Goal: Information Seeking & Learning: Learn about a topic

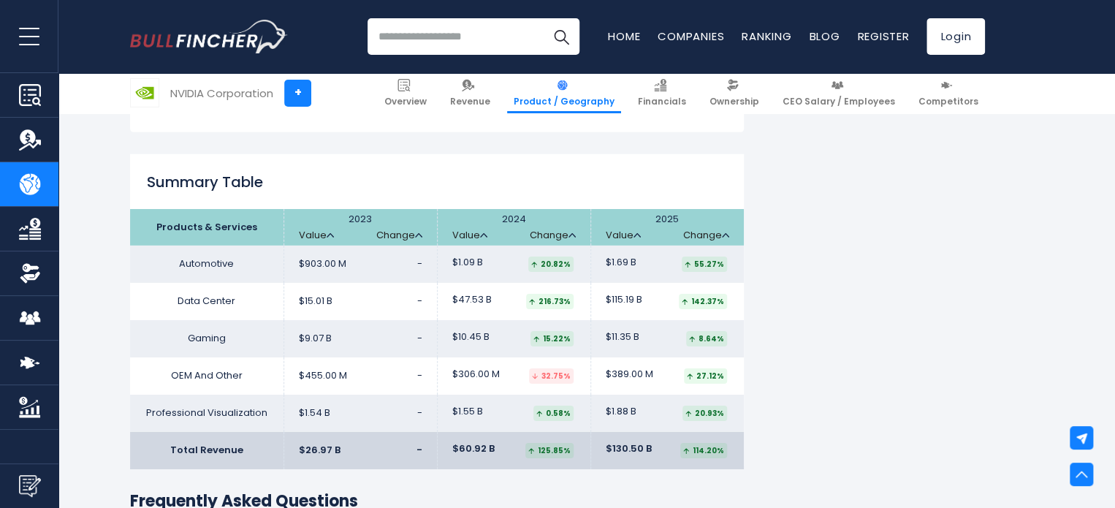
scroll to position [2249, 0]
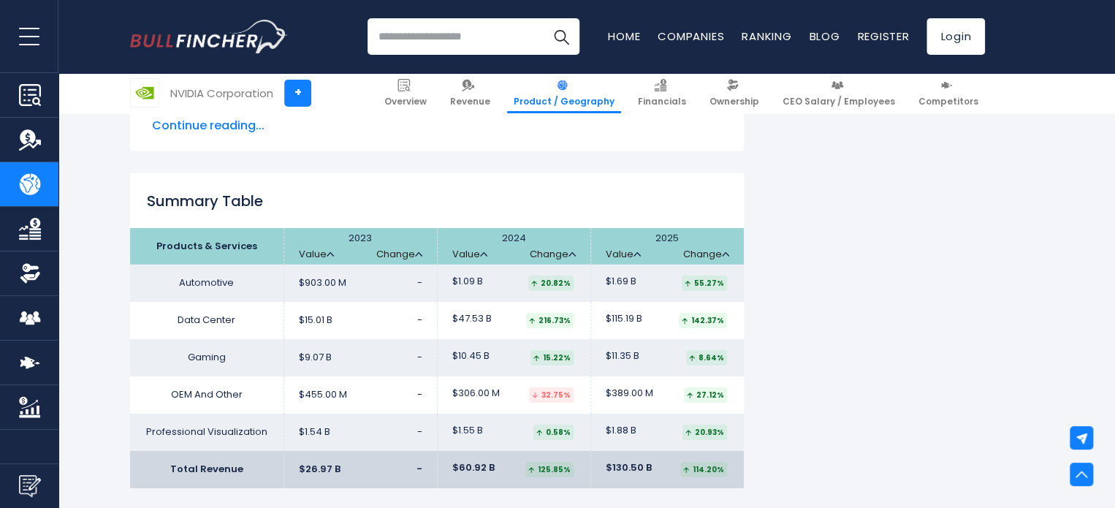
click at [346, 248] on th "2023 Value Change" at bounding box center [359, 246] width 153 height 37
click at [412, 253] on link "Change" at bounding box center [399, 254] width 46 height 12
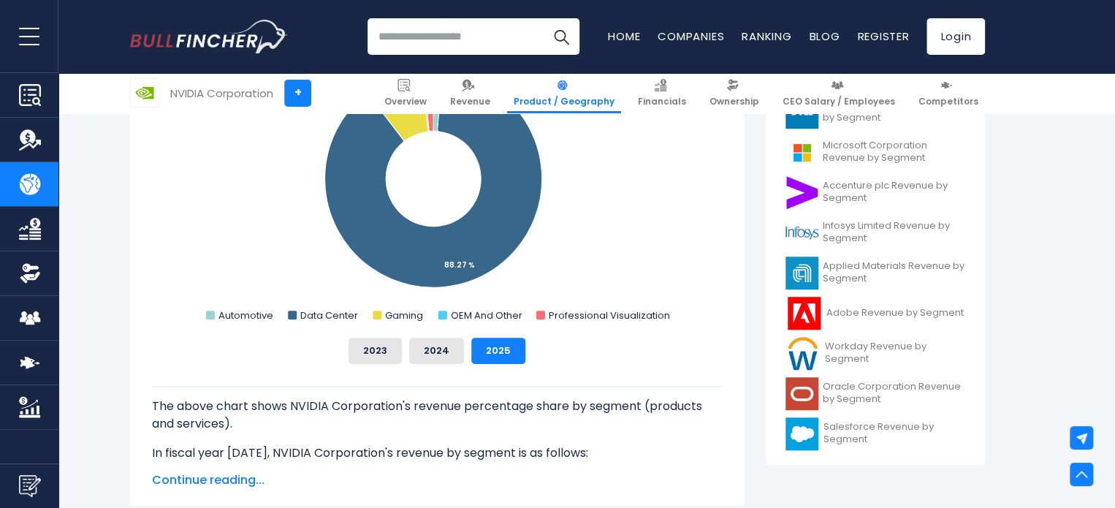
scroll to position [0, 0]
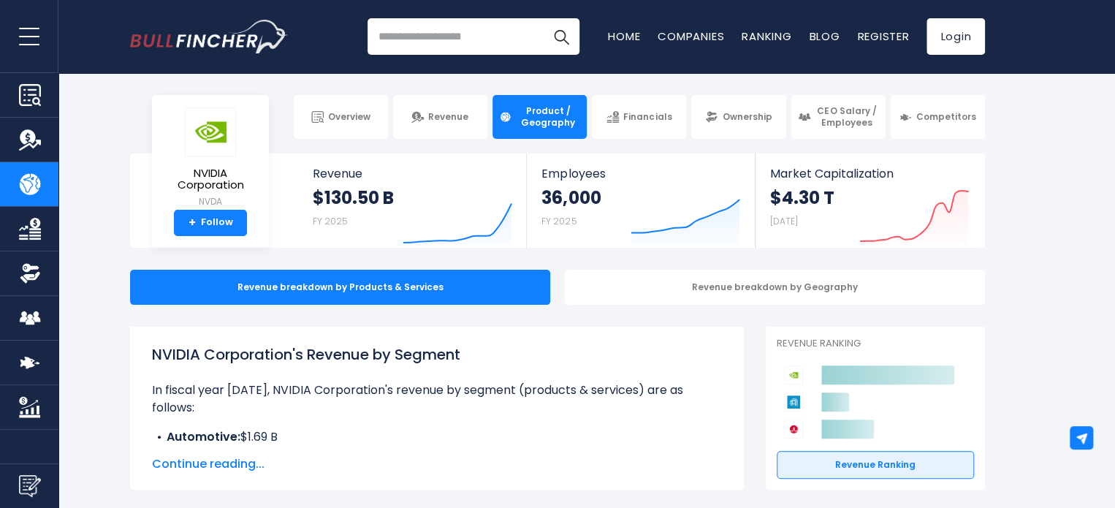
click at [424, 31] on input "search" at bounding box center [473, 36] width 212 height 37
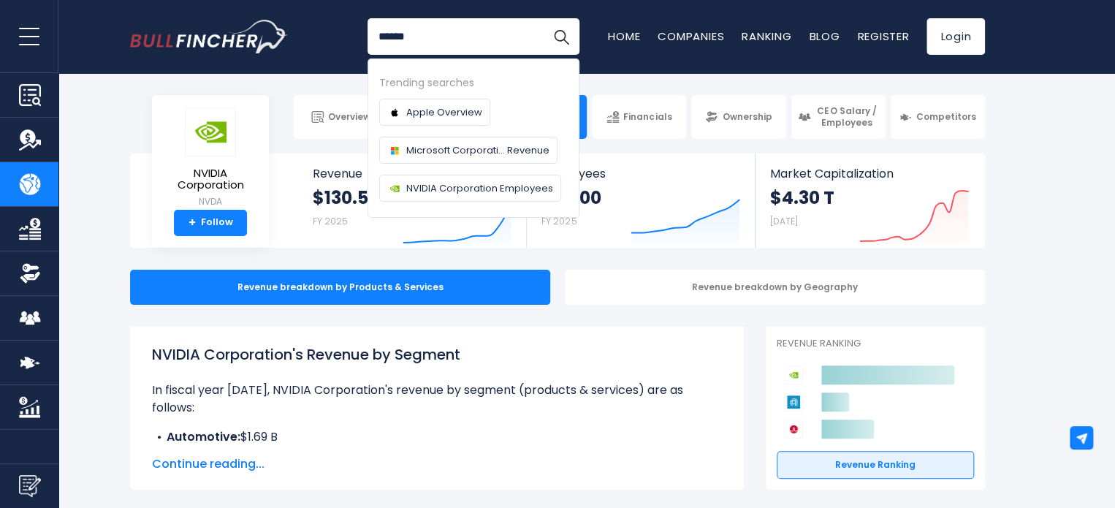
type input "******"
click at [543, 18] on button "Search" at bounding box center [561, 36] width 37 height 37
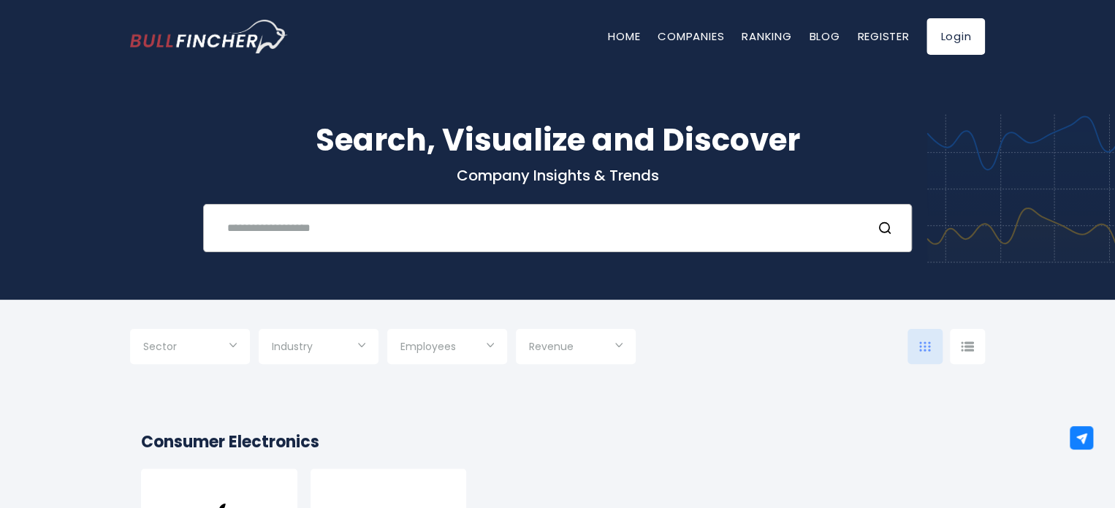
click at [354, 208] on div "Recent searches Trending searches Apple Overview" at bounding box center [557, 228] width 709 height 48
click at [350, 216] on input "text" at bounding box center [538, 227] width 641 height 27
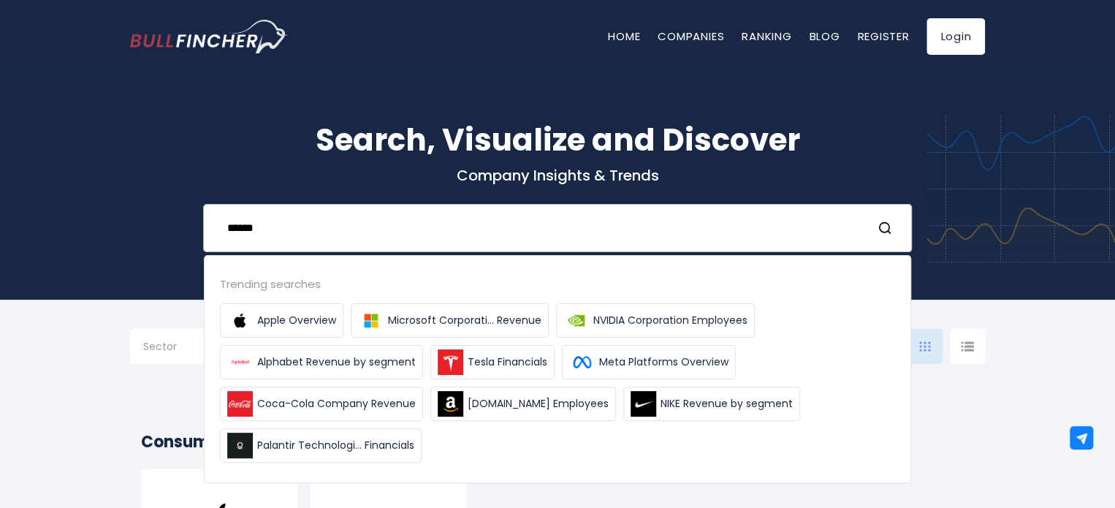
type input "******"
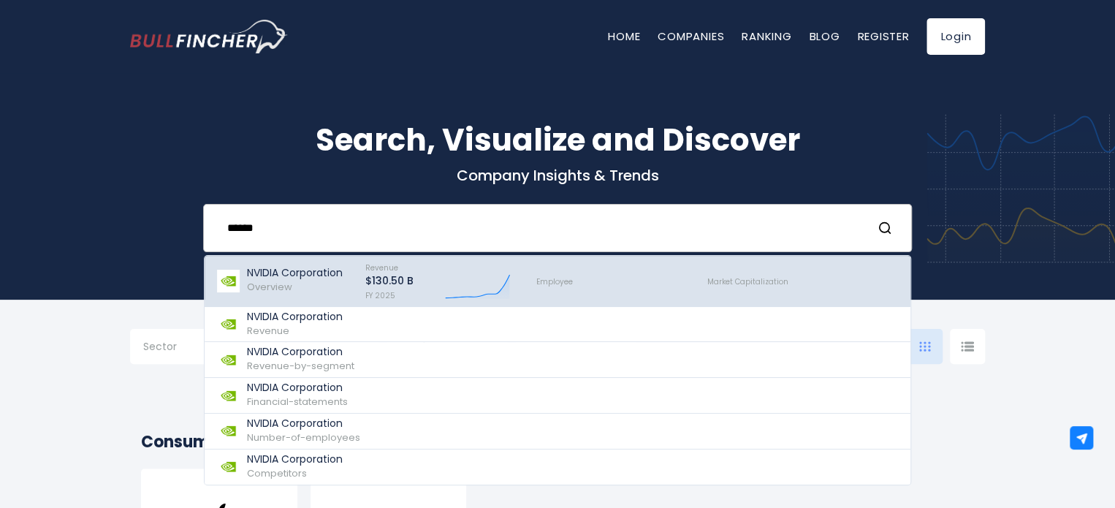
click at [305, 273] on p "NVIDIA Corporation" at bounding box center [295, 273] width 96 height 12
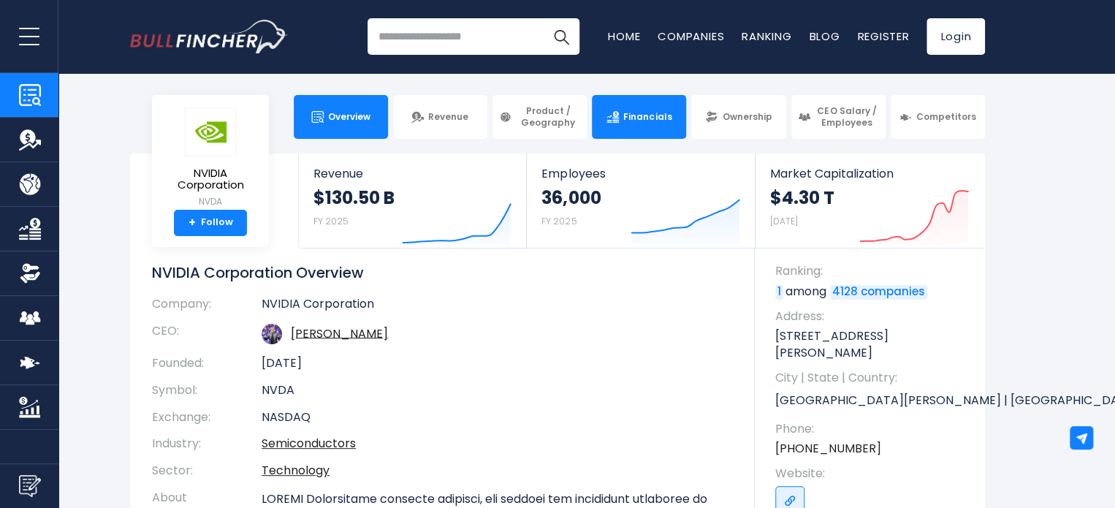
click at [640, 117] on span "Financials" at bounding box center [647, 117] width 48 height 12
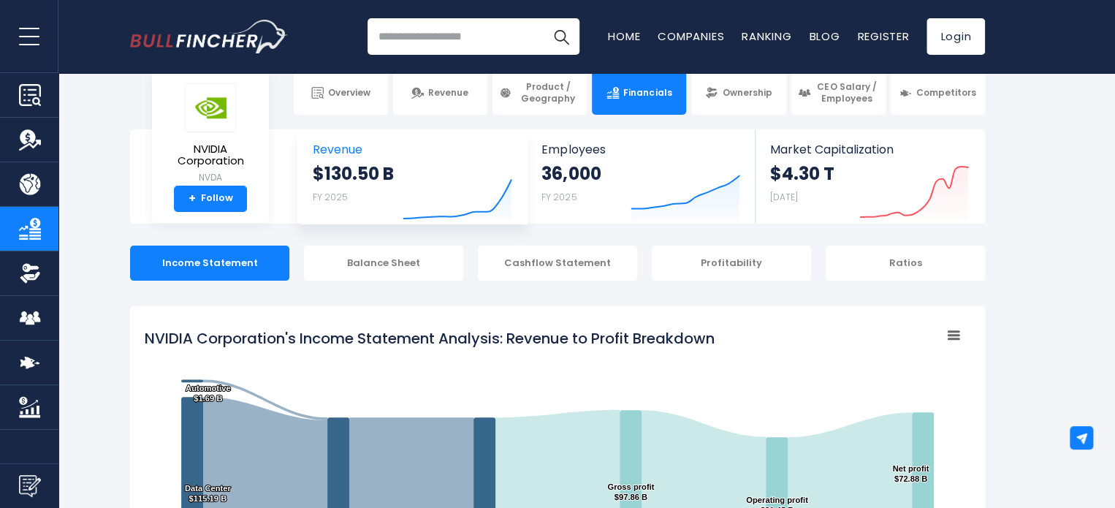
scroll to position [1, 0]
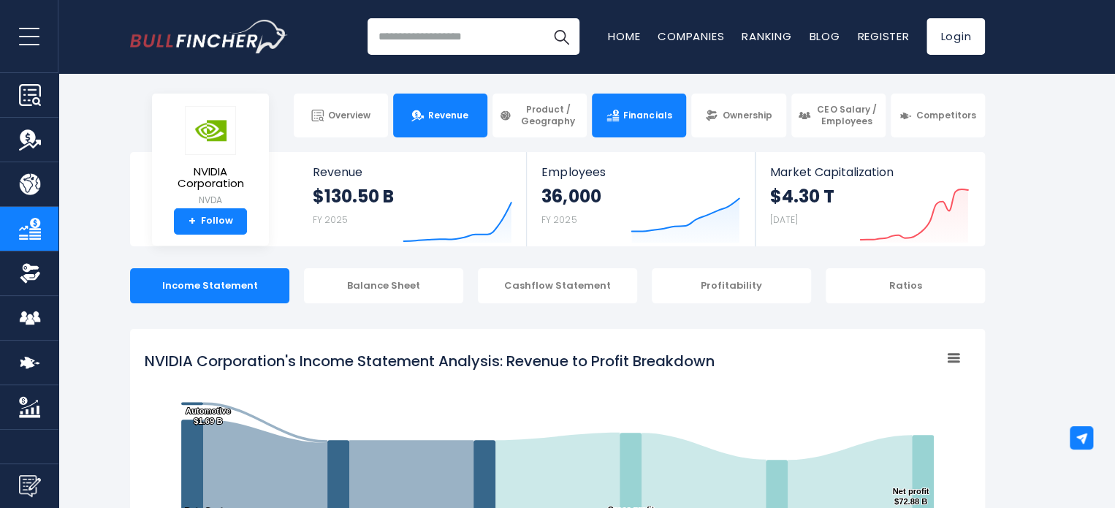
click at [456, 119] on span "Revenue" at bounding box center [448, 116] width 40 height 12
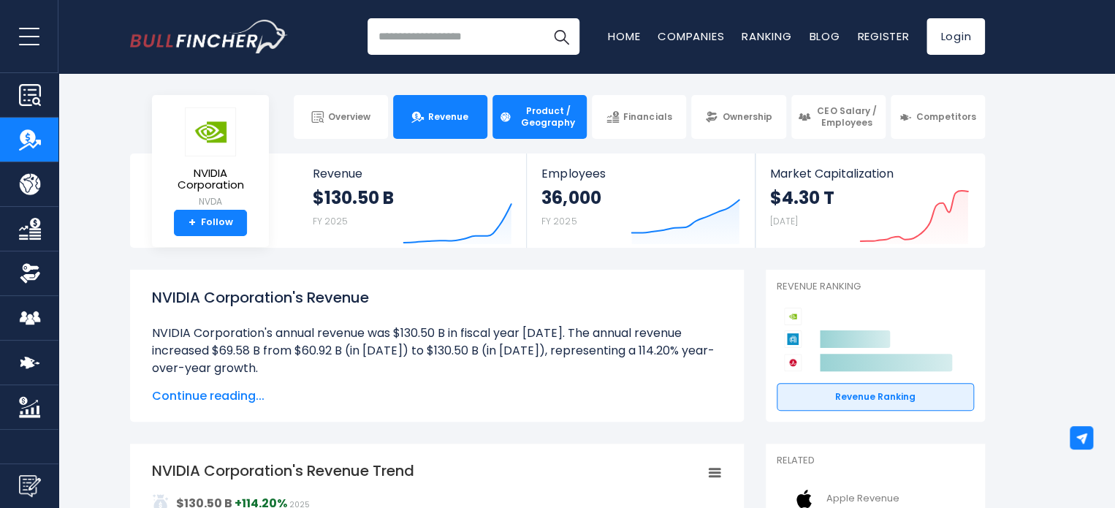
click at [571, 113] on span "Product / Geography" at bounding box center [548, 116] width 64 height 23
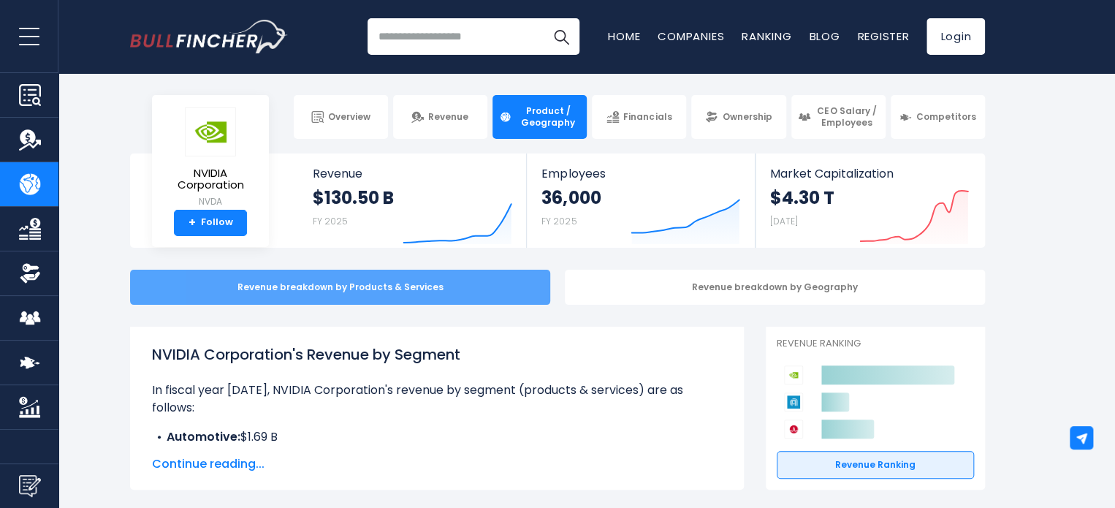
click at [457, 282] on div "Revenue breakdown by Products & Services" at bounding box center [340, 287] width 420 height 35
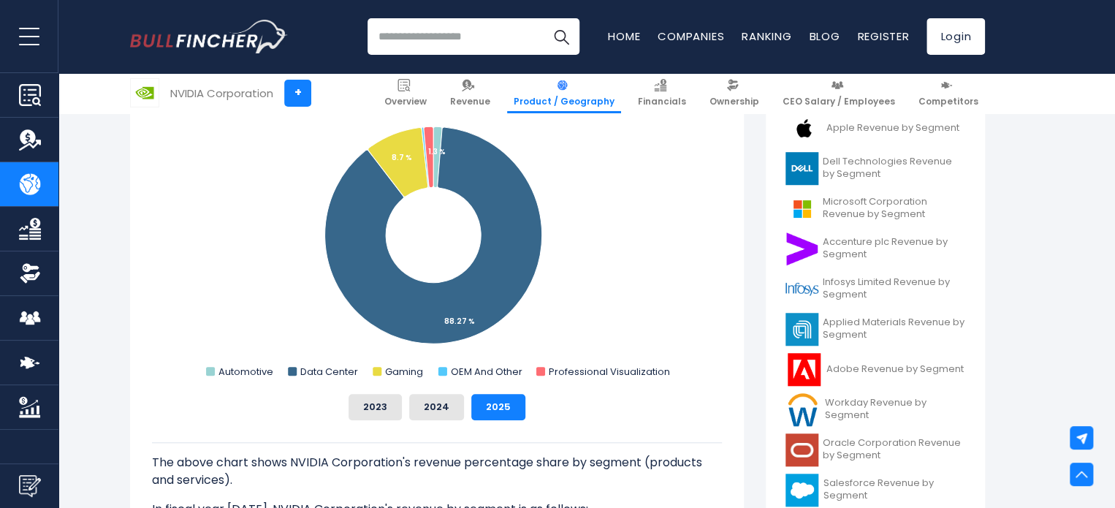
scroll to position [531, 0]
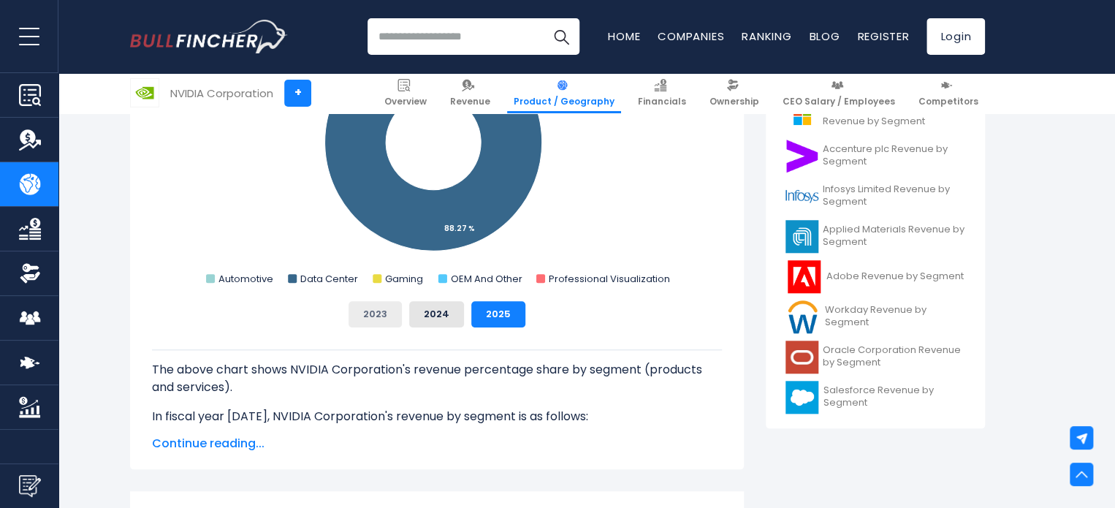
click at [367, 321] on button "2023" at bounding box center [374, 314] width 53 height 26
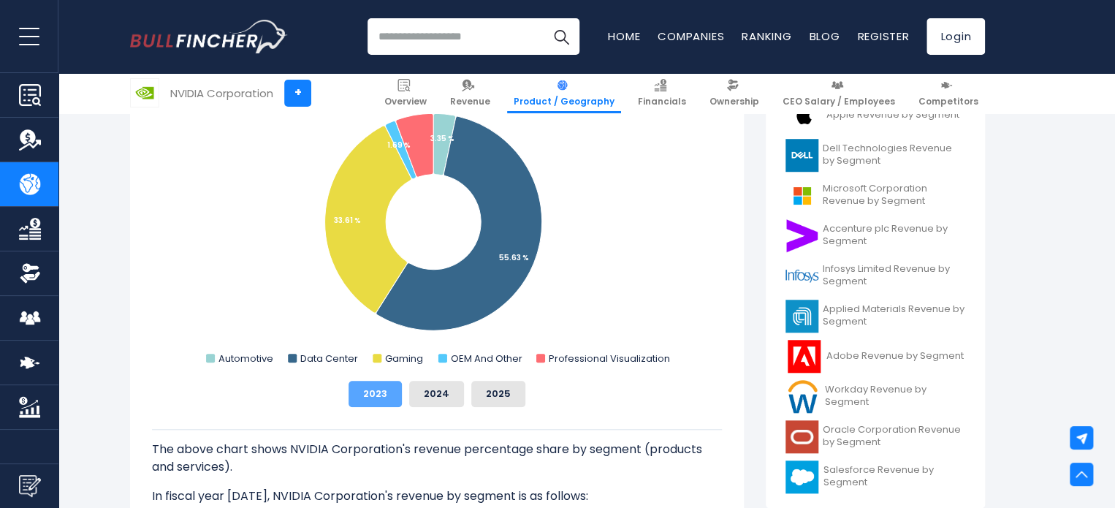
scroll to position [450, 0]
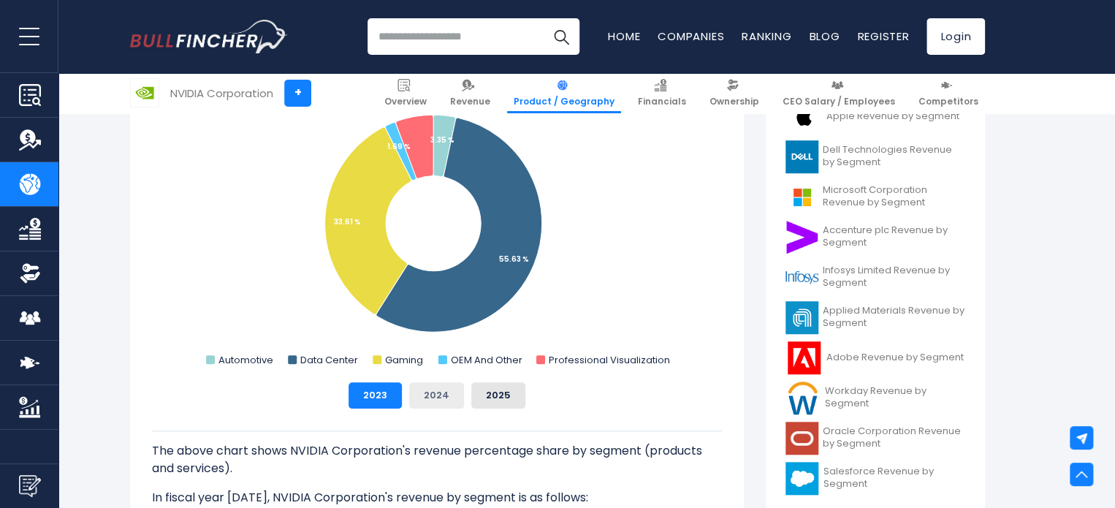
click at [426, 404] on button "2024" at bounding box center [436, 395] width 55 height 26
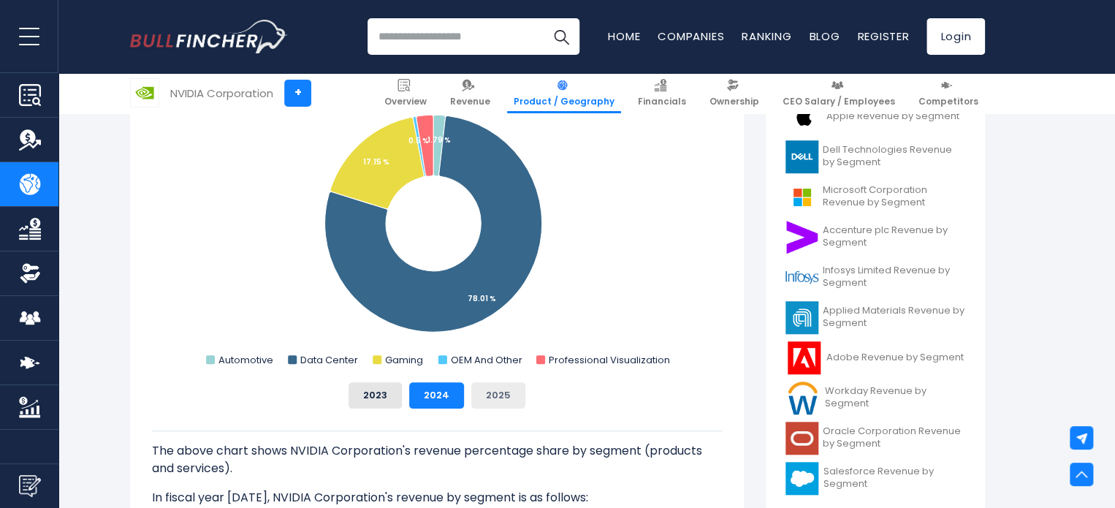
click at [473, 385] on button "2025" at bounding box center [498, 395] width 54 height 26
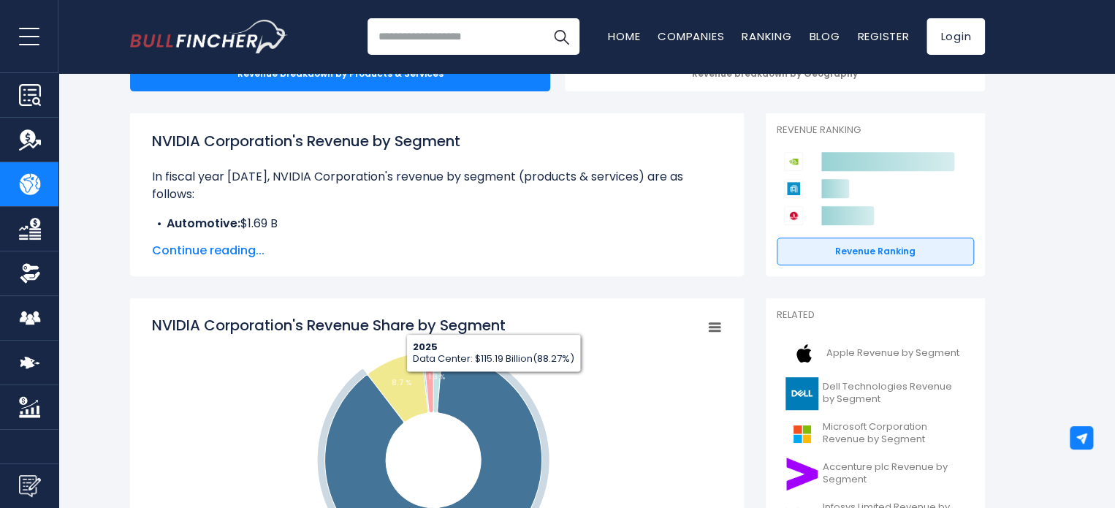
scroll to position [0, 0]
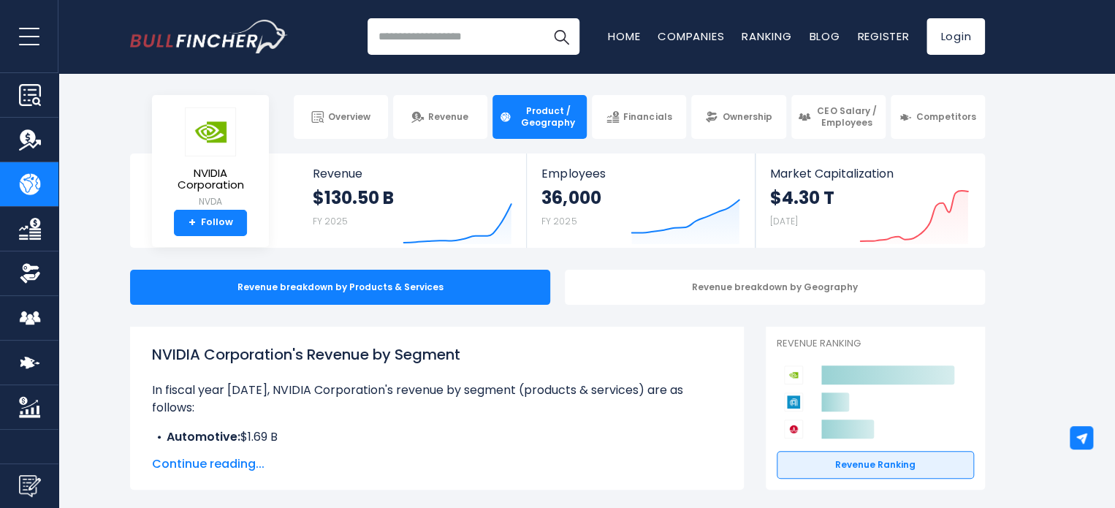
click at [212, 459] on span "Continue reading..." at bounding box center [437, 464] width 570 height 18
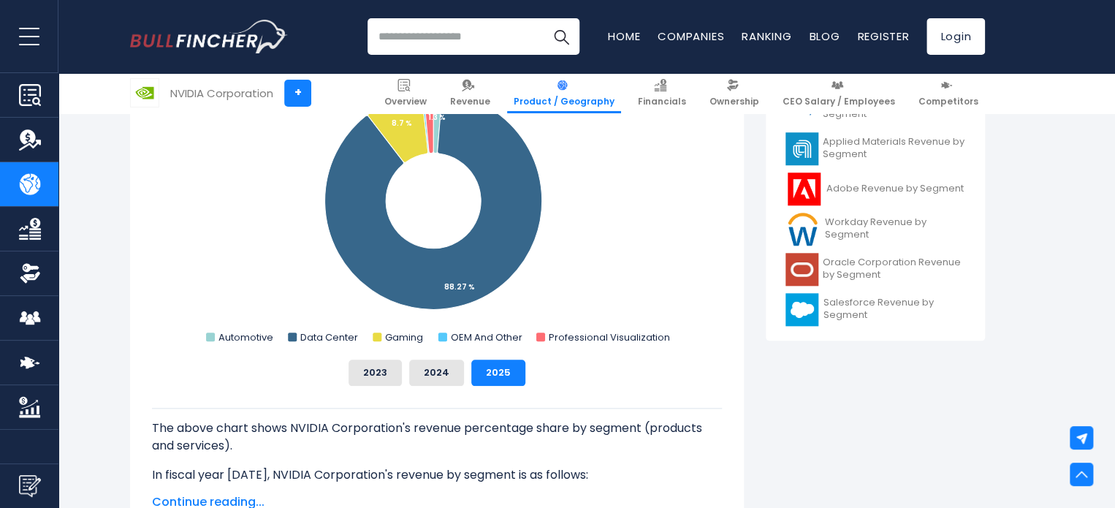
scroll to position [685, 0]
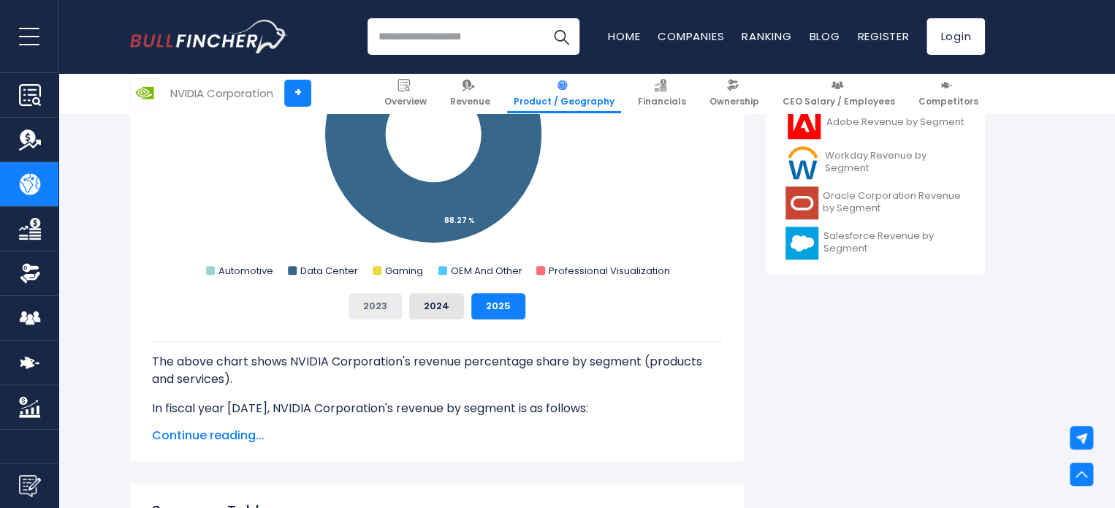
click at [395, 316] on button "2023" at bounding box center [374, 306] width 53 height 26
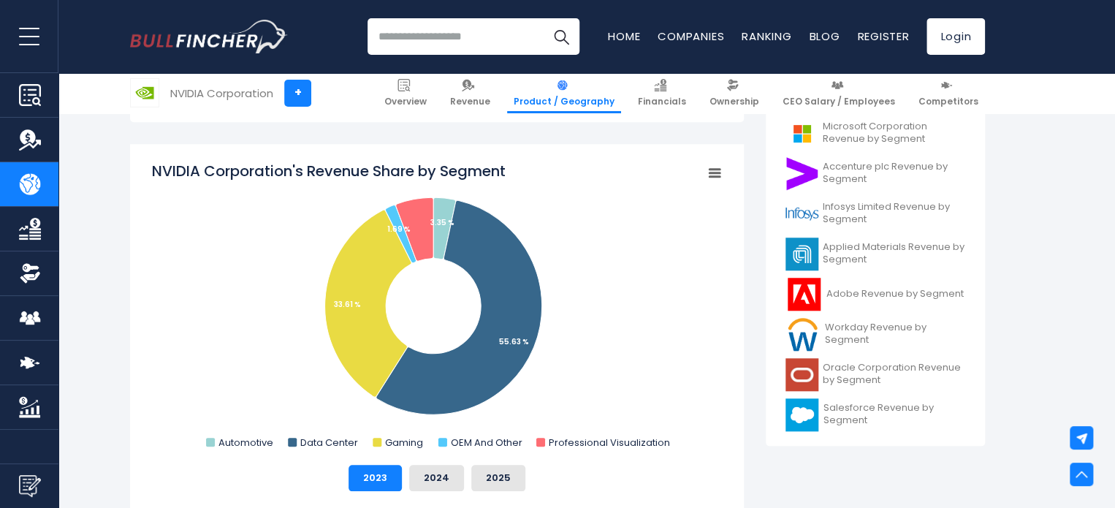
scroll to position [513, 0]
click at [631, 148] on div "NVIDIA Corporation's Revenue Share by Segment Created with Highcharts 12.1.2 Ch…" at bounding box center [437, 389] width 614 height 489
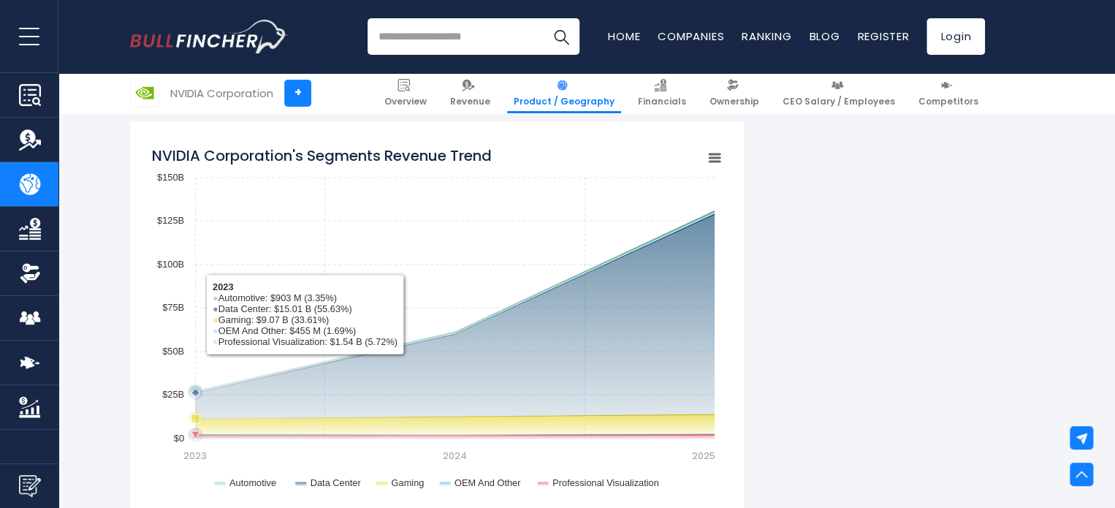
scroll to position [1216, 0]
drag, startPoint x: 320, startPoint y: 269, endPoint x: 228, endPoint y: 199, distance: 115.7
click at [228, 199] on rect "NVIDIA Corporation's Segments Revenue Trend" at bounding box center [437, 322] width 570 height 365
click at [275, 197] on rect "NVIDIA Corporation's Segments Revenue Trend" at bounding box center [437, 322] width 570 height 365
drag, startPoint x: 275, startPoint y: 197, endPoint x: 234, endPoint y: 224, distance: 50.0
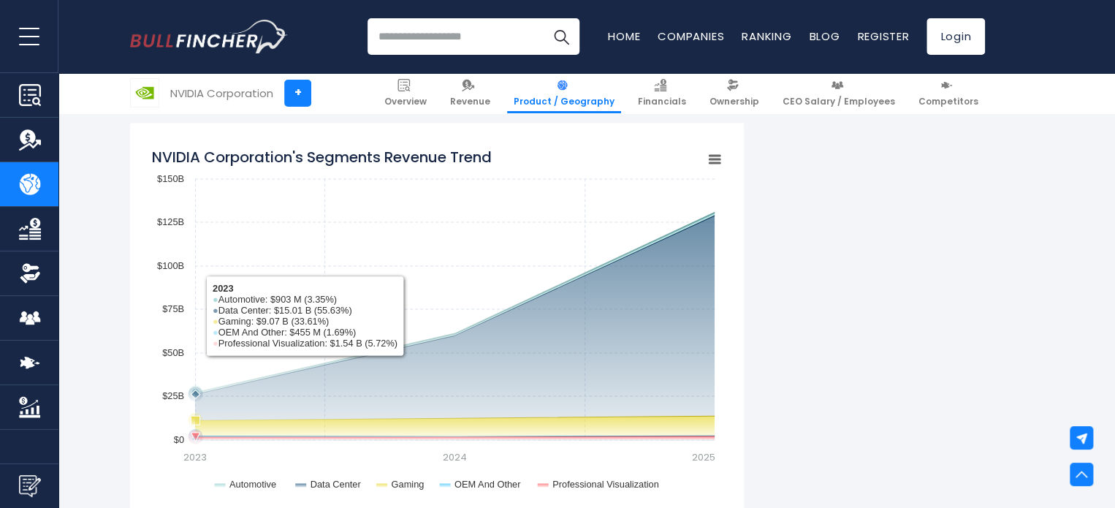
click at [234, 224] on rect "NVIDIA Corporation's Segments Revenue Trend" at bounding box center [437, 322] width 570 height 365
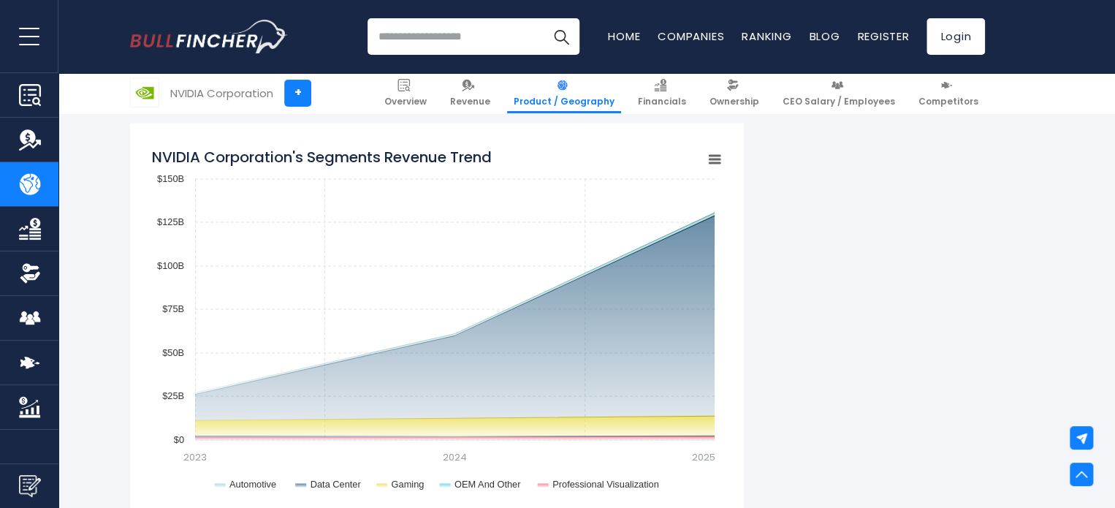
click at [716, 157] on rect "NVIDIA Corporation's Segments Revenue Trend" at bounding box center [714, 159] width 20 height 20
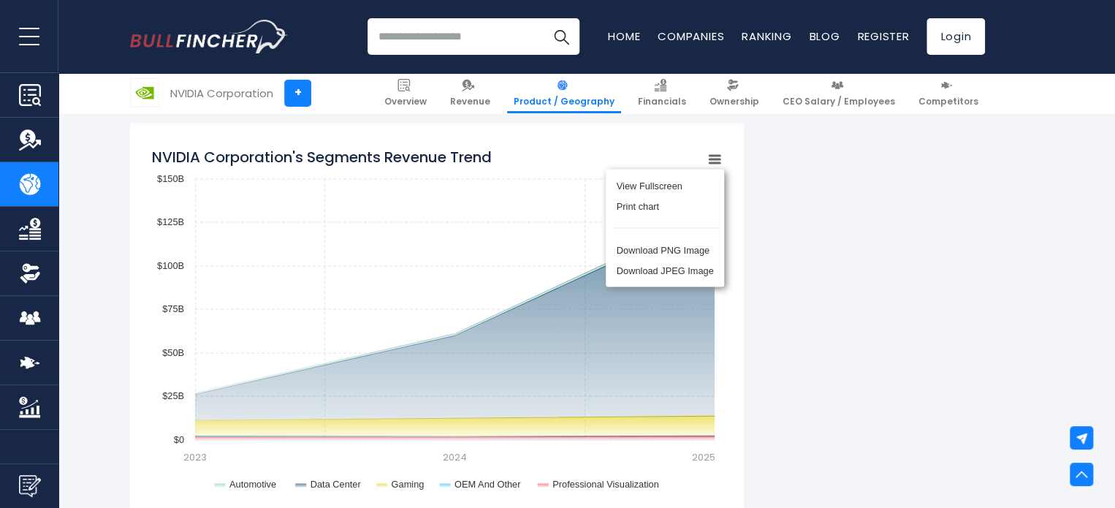
click at [716, 157] on div "View Fullscreen Print chart Download PNG Image Download JPEG Image" at bounding box center [664, 227] width 159 height 158
